Goal: Transaction & Acquisition: Subscribe to service/newsletter

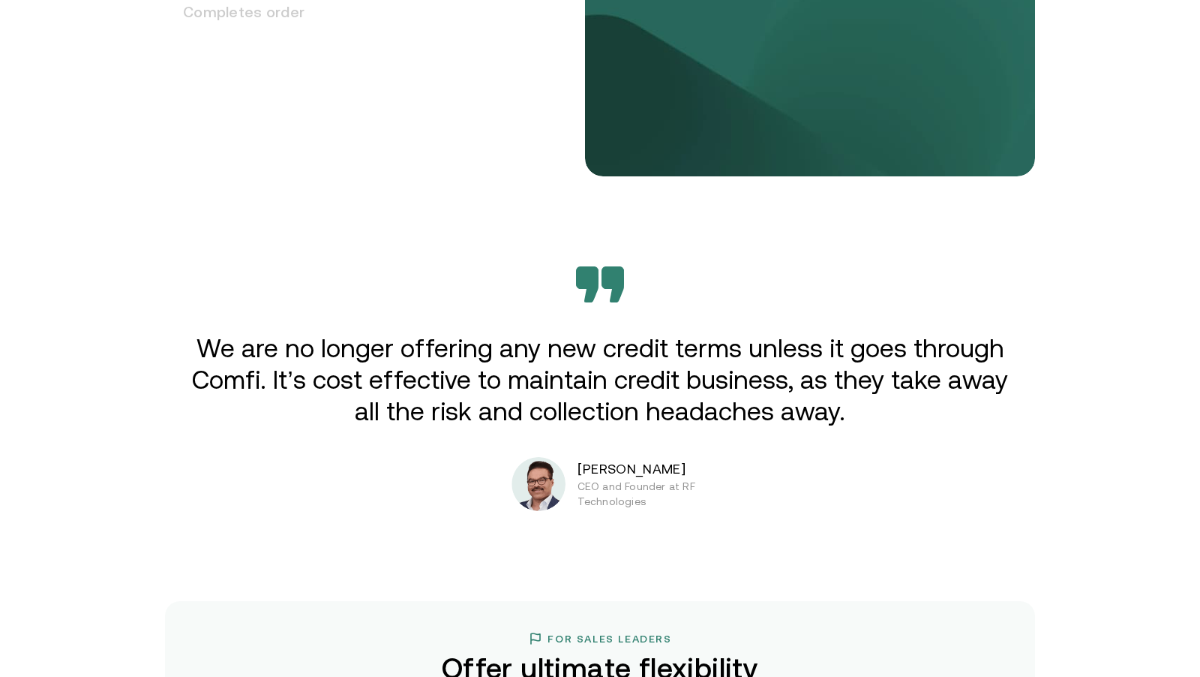
scroll to position [2305, 0]
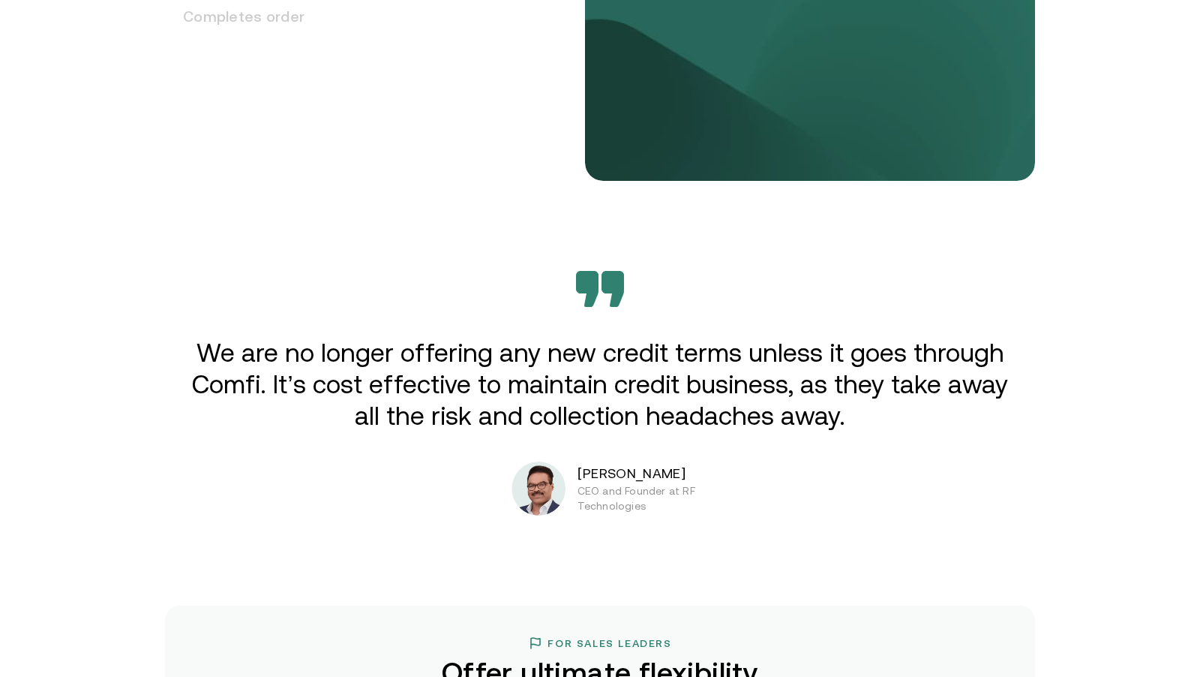
click at [554, 451] on div "We are no longer offering any new credit terms unless it goes through Comfi. It…" at bounding box center [600, 393] width 900 height 245
click at [554, 497] on img at bounding box center [539, 488] width 54 height 54
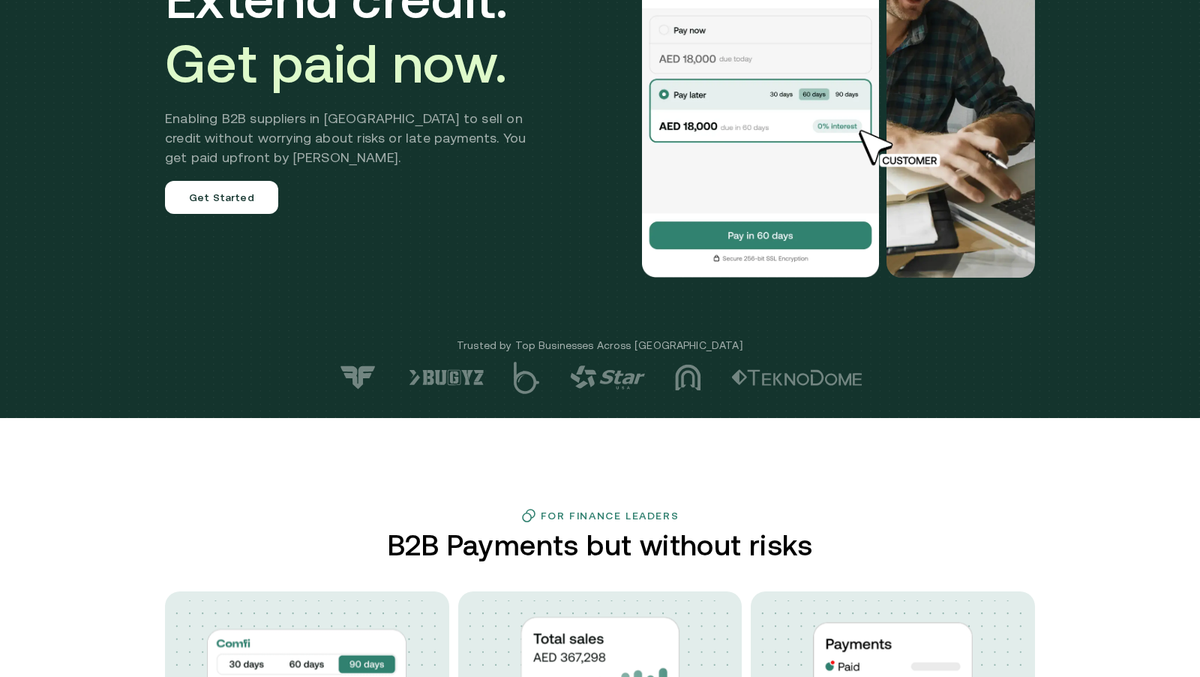
scroll to position [0, 0]
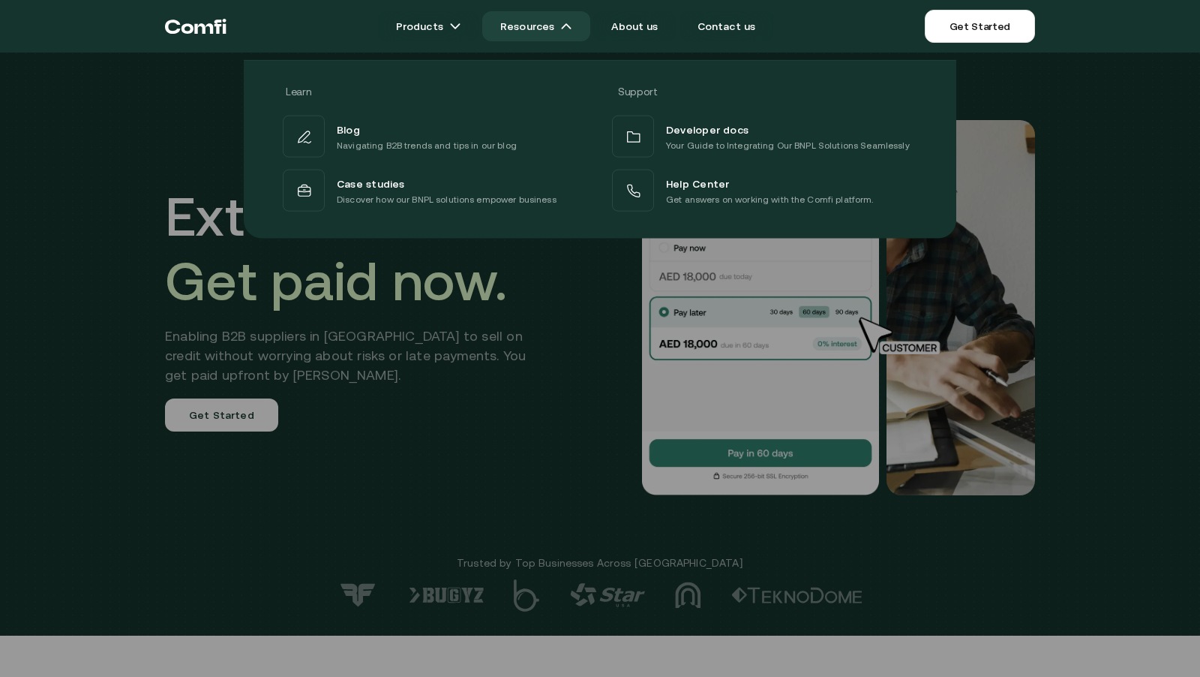
click at [566, 28] on img at bounding box center [566, 26] width 12 height 12
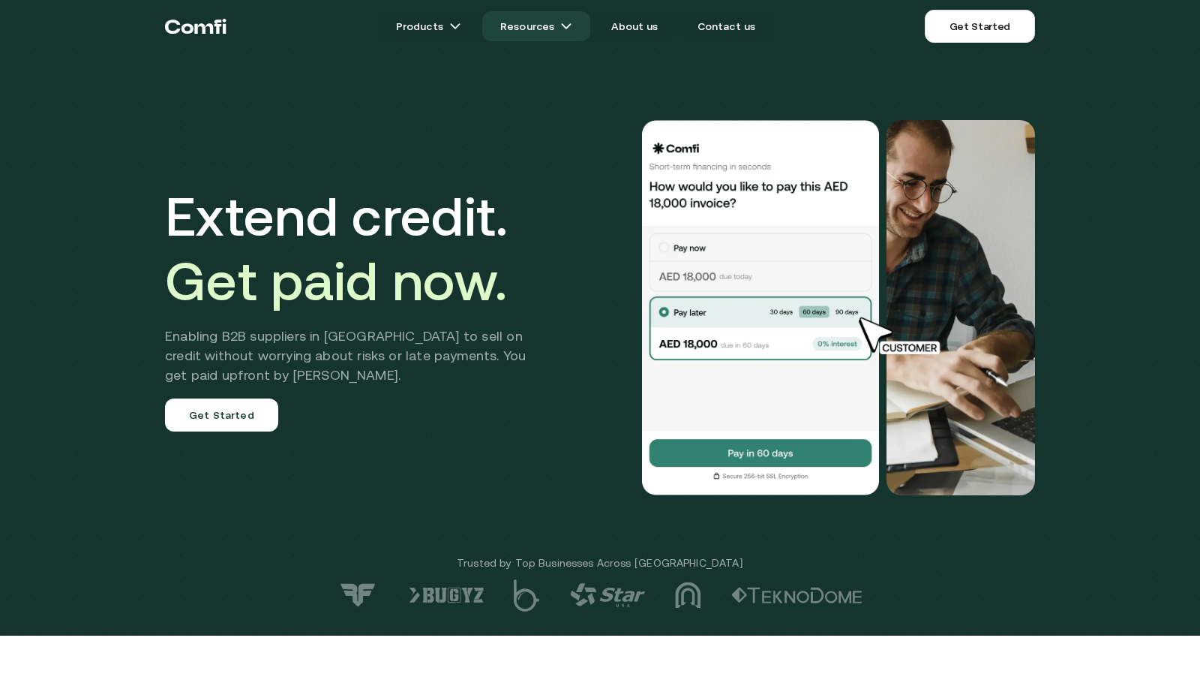
click at [551, 28] on link "Resources" at bounding box center [536, 26] width 108 height 30
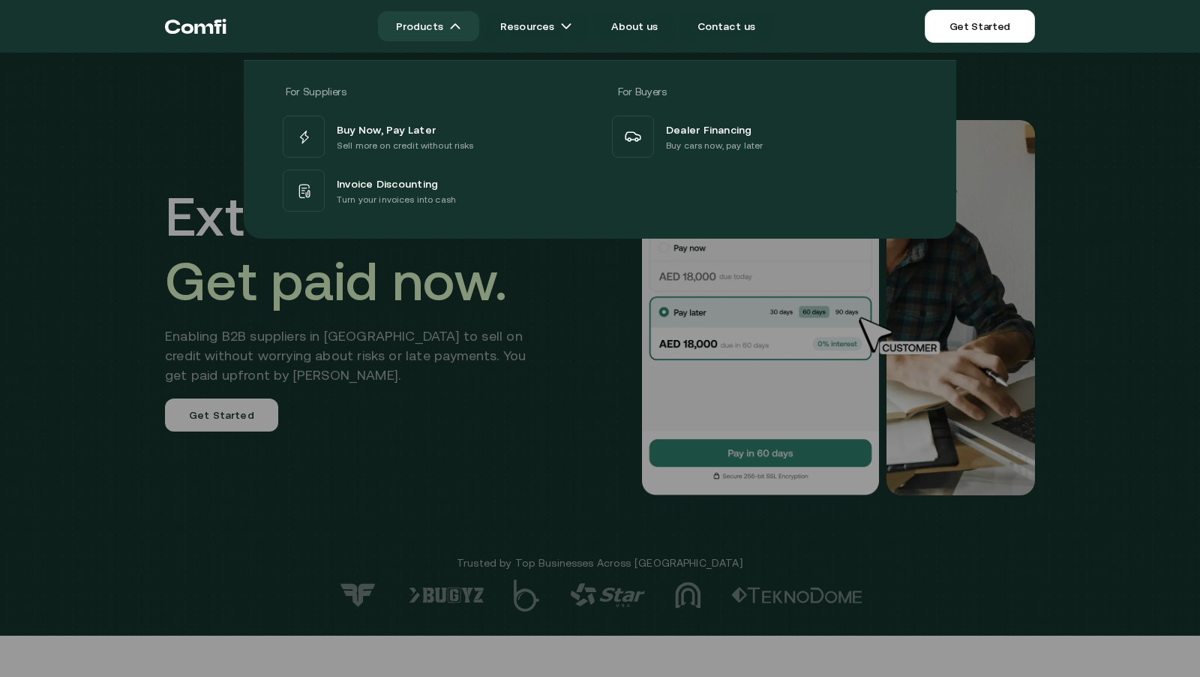
click at [461, 23] on img at bounding box center [455, 26] width 12 height 12
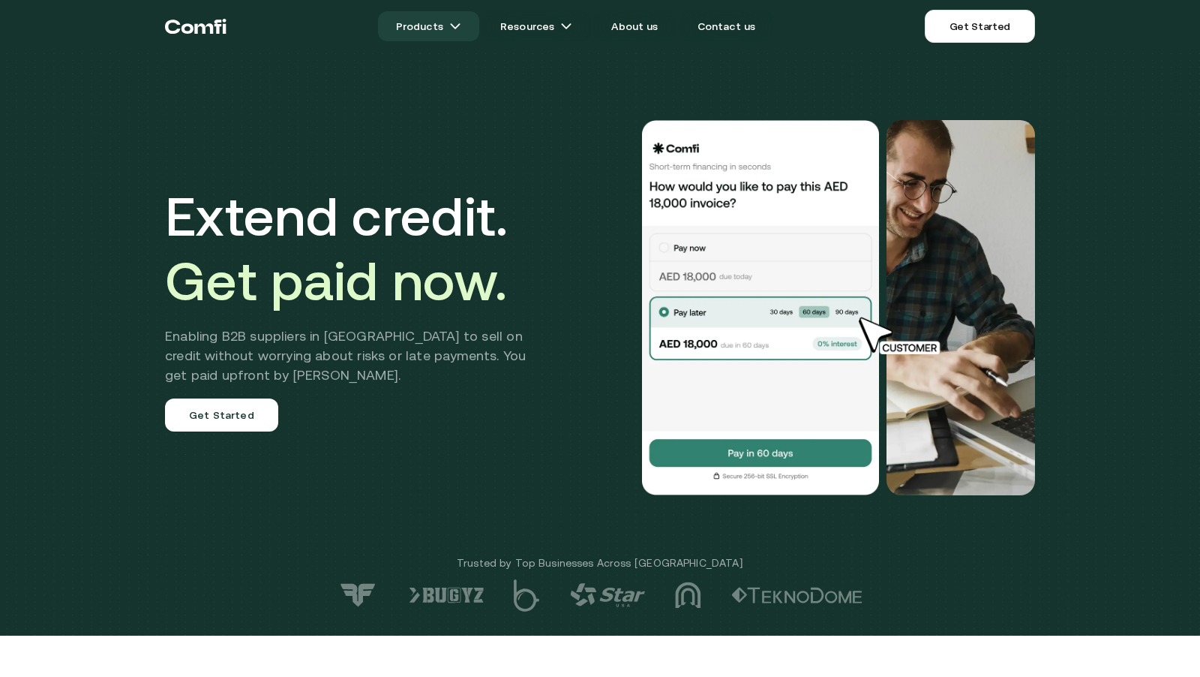
click at [461, 23] on img at bounding box center [455, 26] width 12 height 12
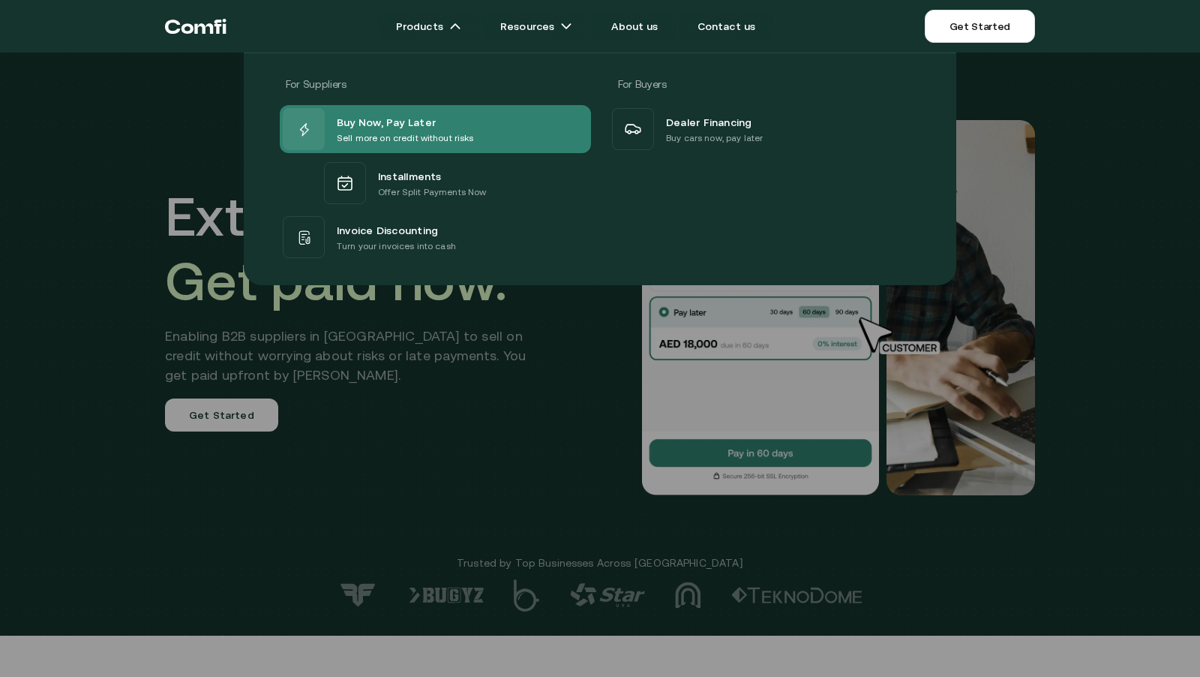
click at [462, 143] on p "Sell more on credit without risks" at bounding box center [405, 138] width 137 height 15
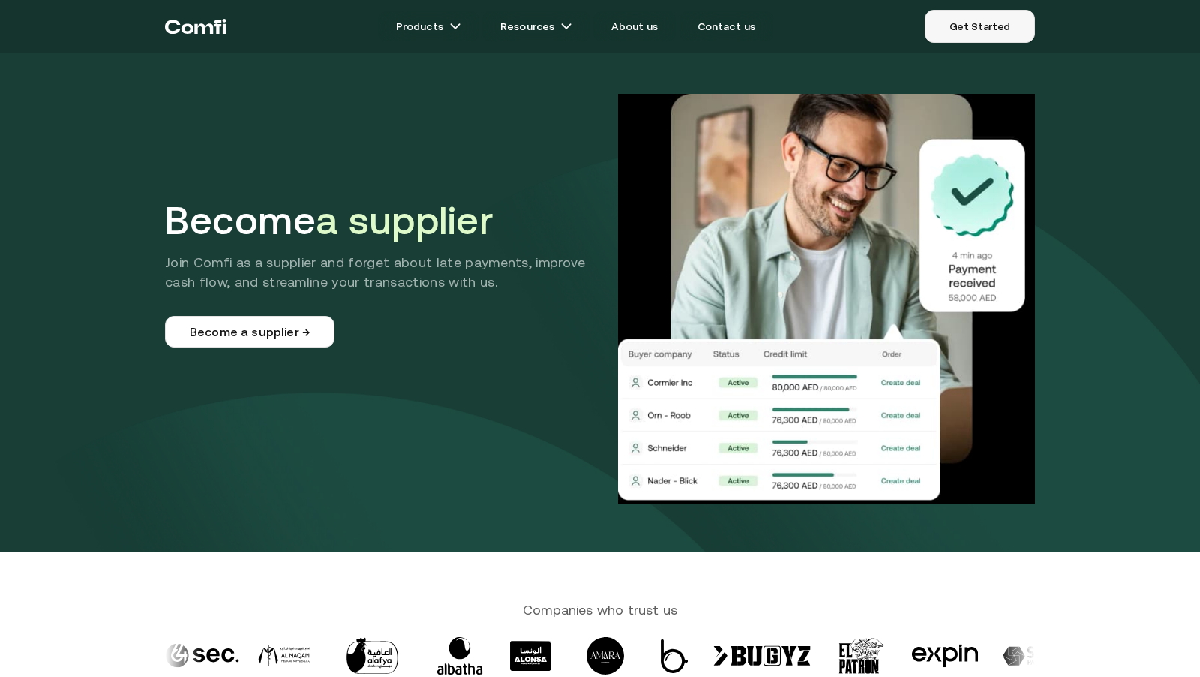
click at [975, 29] on link "Get Started" at bounding box center [980, 26] width 110 height 33
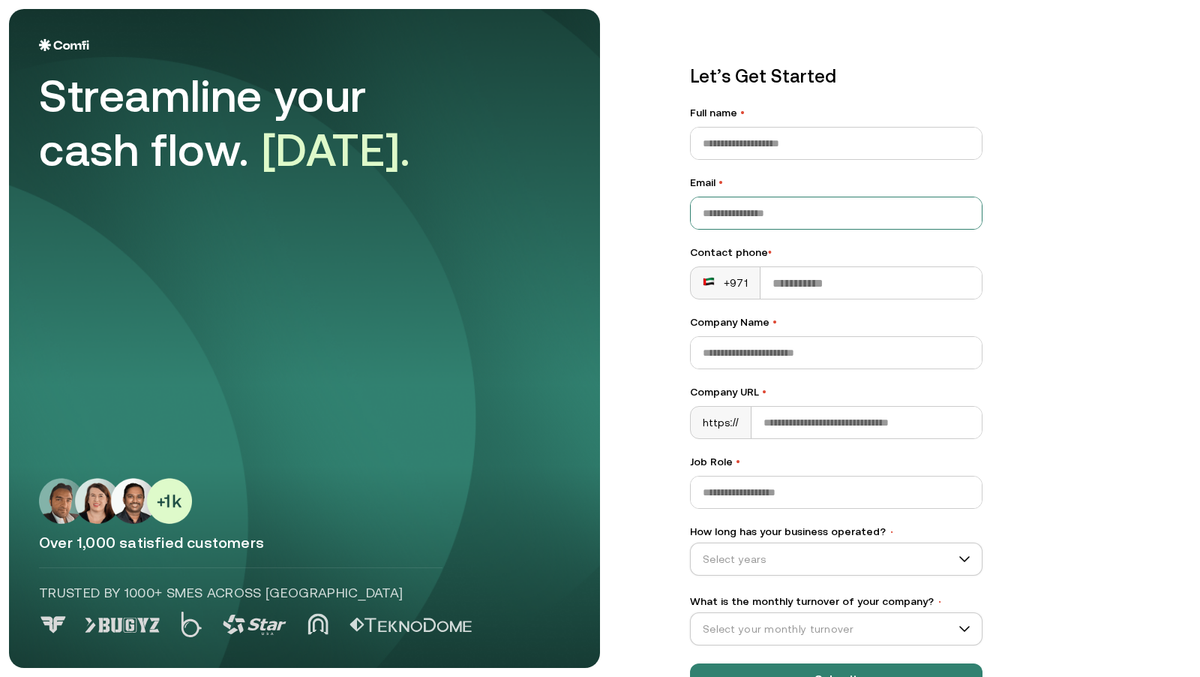
scroll to position [49, 0]
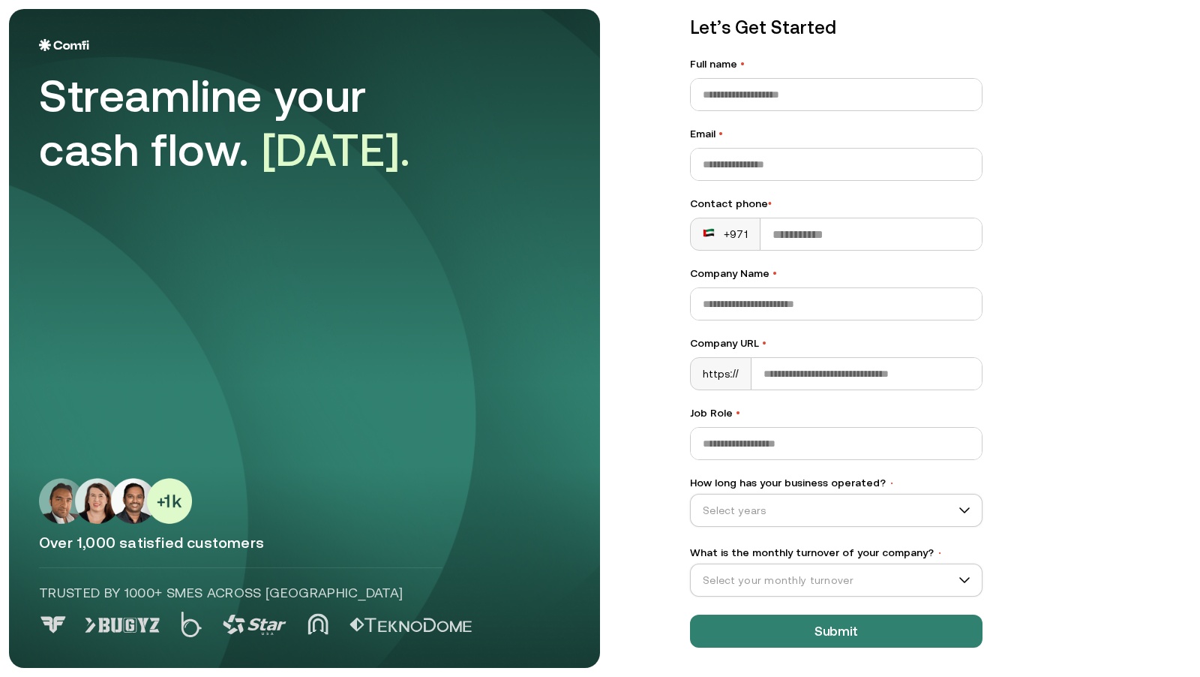
click at [104, 485] on img at bounding box center [115, 501] width 153 height 46
click at [108, 488] on img at bounding box center [115, 501] width 153 height 46
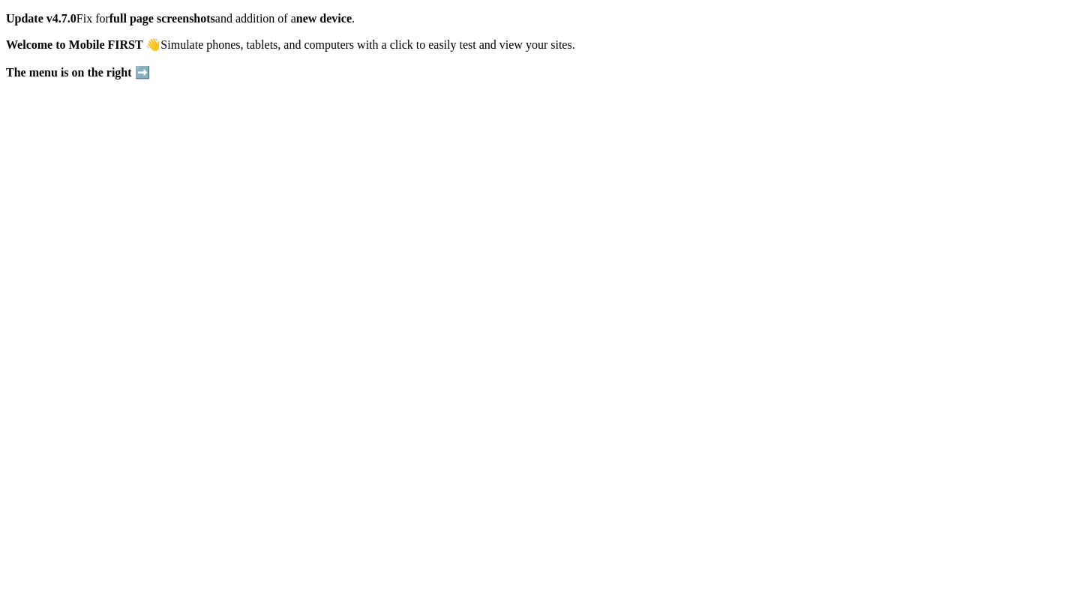
scroll to position [0, 0]
click at [6, 12] on span at bounding box center [6, 12] width 0 height 0
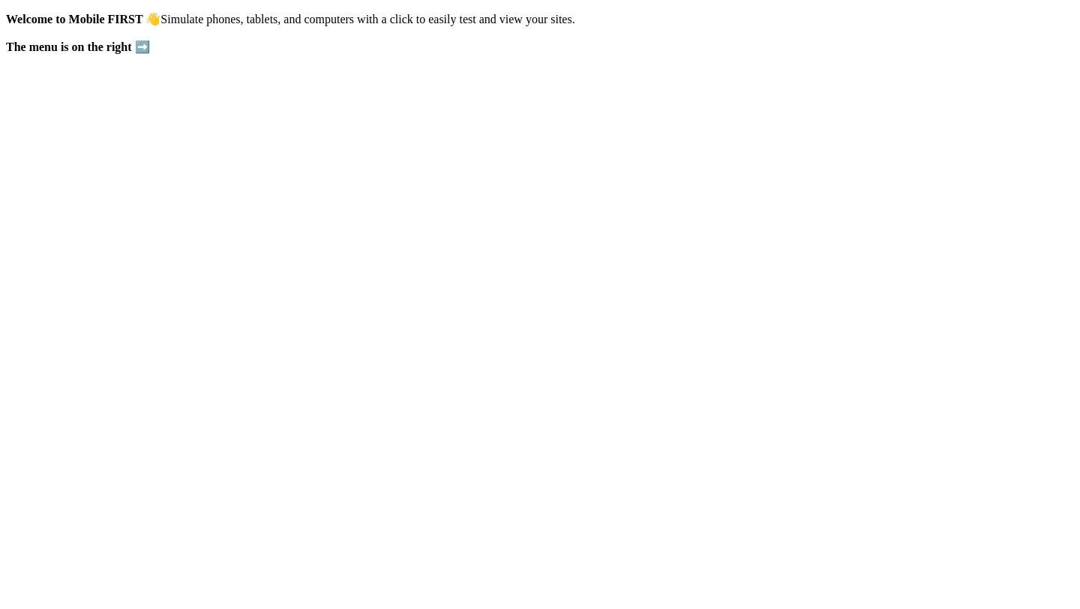
click at [6, 12] on icon at bounding box center [6, 12] width 0 height 0
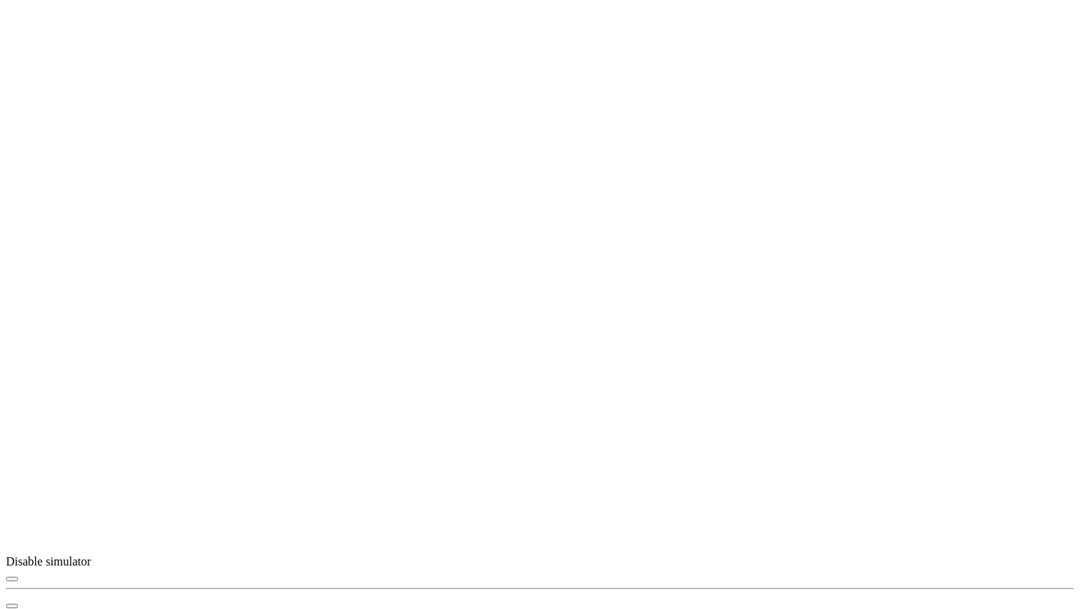
click at [12, 579] on icon "button" at bounding box center [12, 579] width 0 height 0
